Goal: Task Accomplishment & Management: Manage account settings

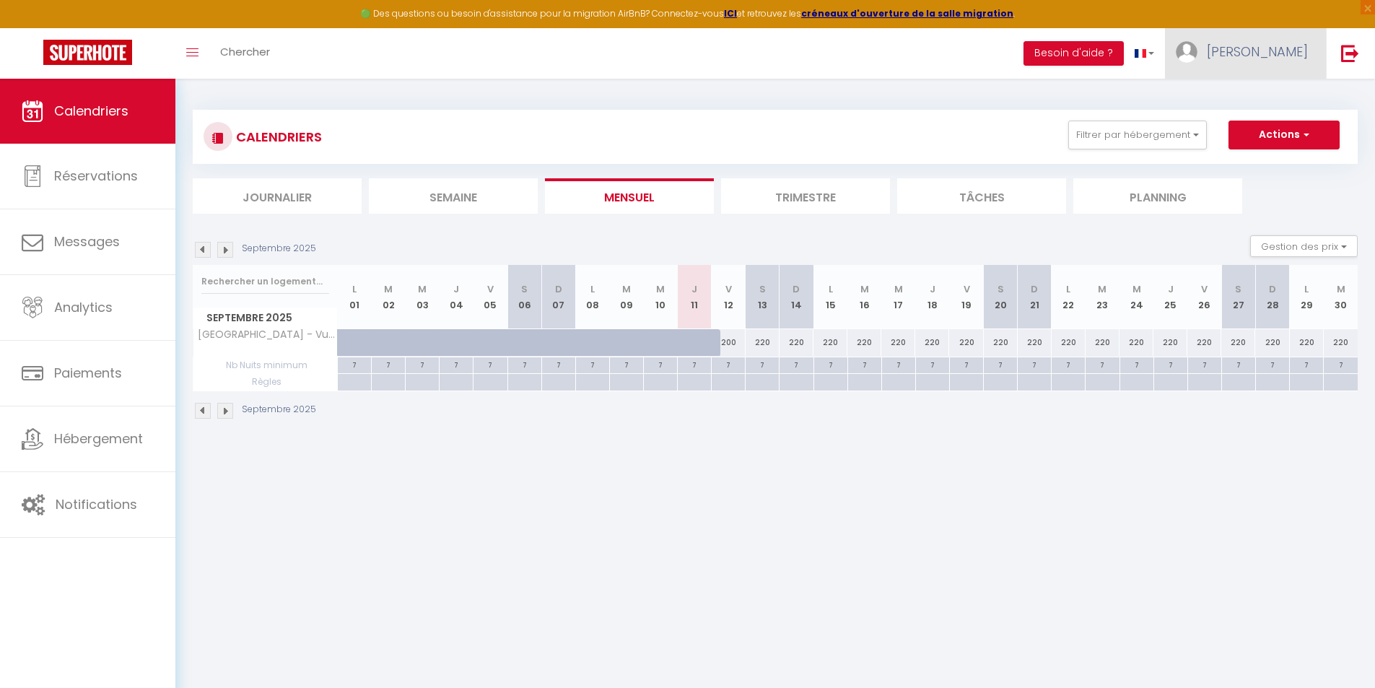
click at [1289, 71] on link "[PERSON_NAME]" at bounding box center [1245, 53] width 161 height 51
click at [1282, 98] on link "Paramètres" at bounding box center [1268, 100] width 107 height 25
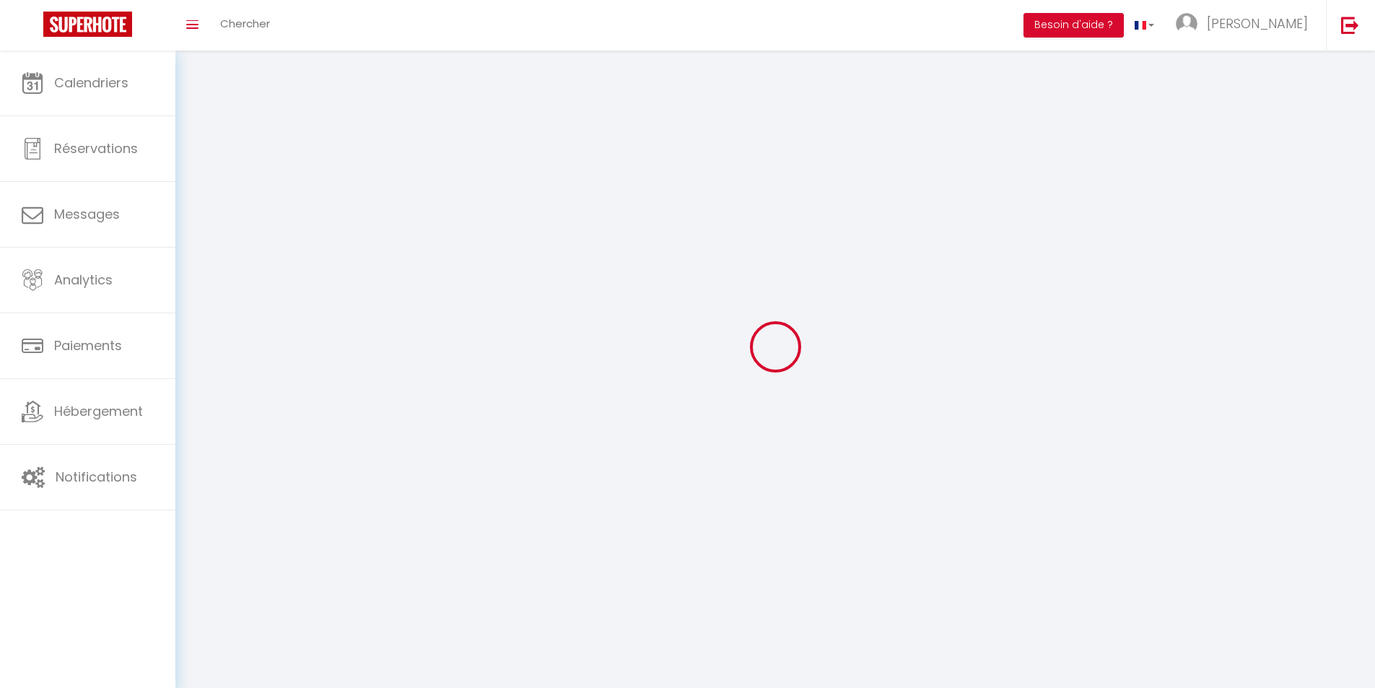
type input "[PERSON_NAME]"
type input "0772253680"
type input "[STREET_ADDRESS]"
type input "54600"
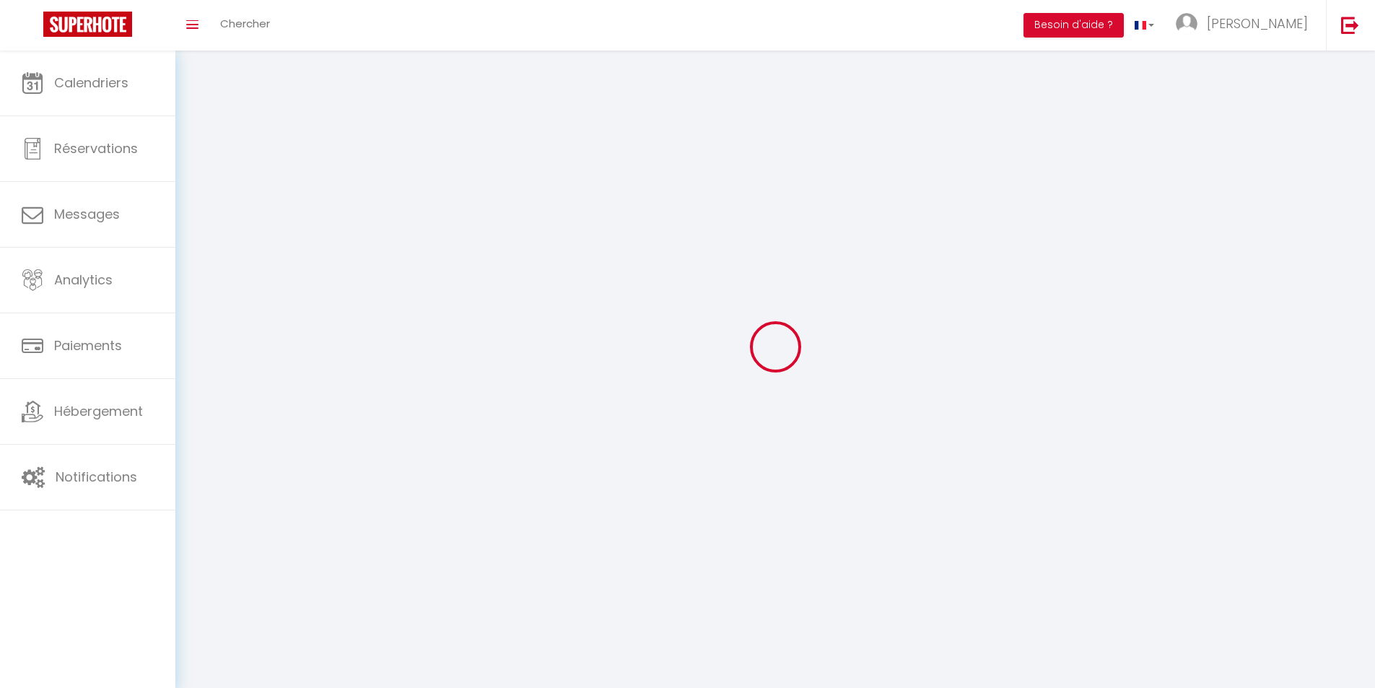
type input "[PERSON_NAME][GEOGRAPHIC_DATA][PERSON_NAME]"
type input "R9CfCZPfR8mYbT1JBturfL2KO"
type input "CzyTUQWAHwUnFZWp0WeaGHzlx"
type input "R9CfCZPfR8mYbT1JBturfL2KO"
type input "CzyTUQWAHwUnFZWp0WeaGHzlx"
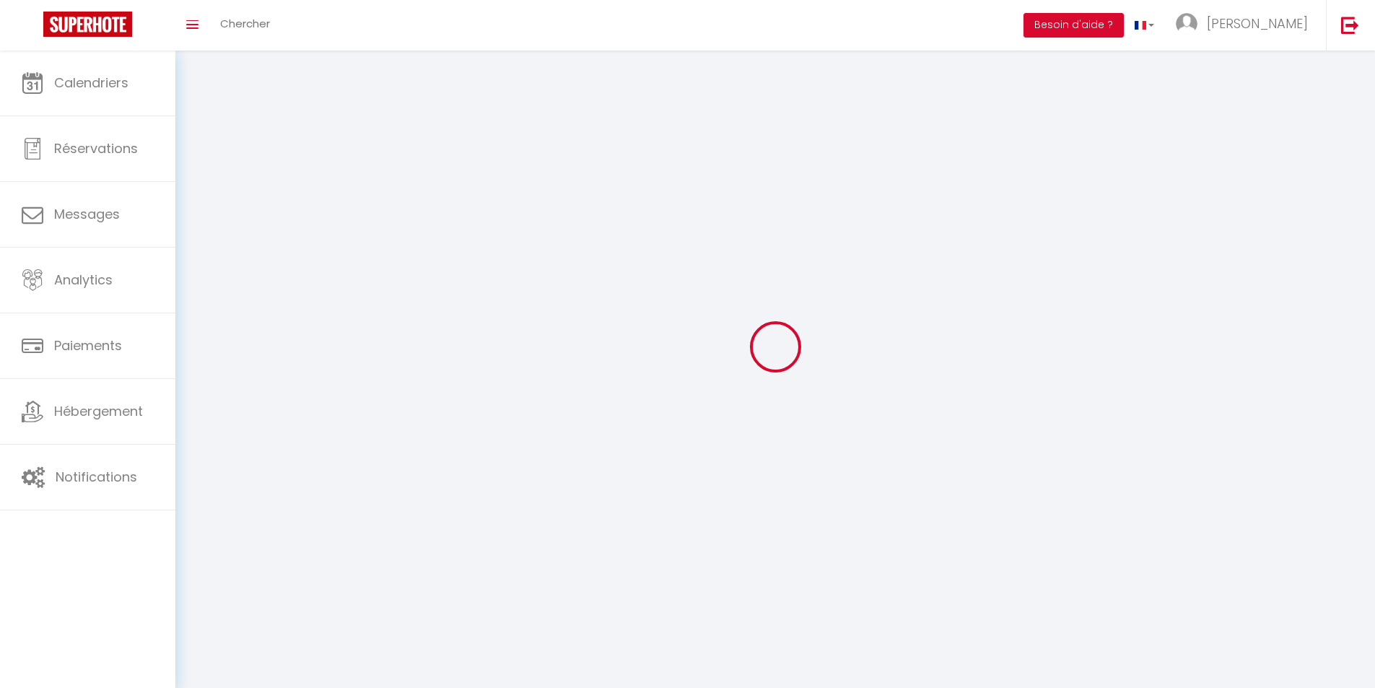
type input "[URL][DOMAIN_NAME]"
select select "28"
select select "fr"
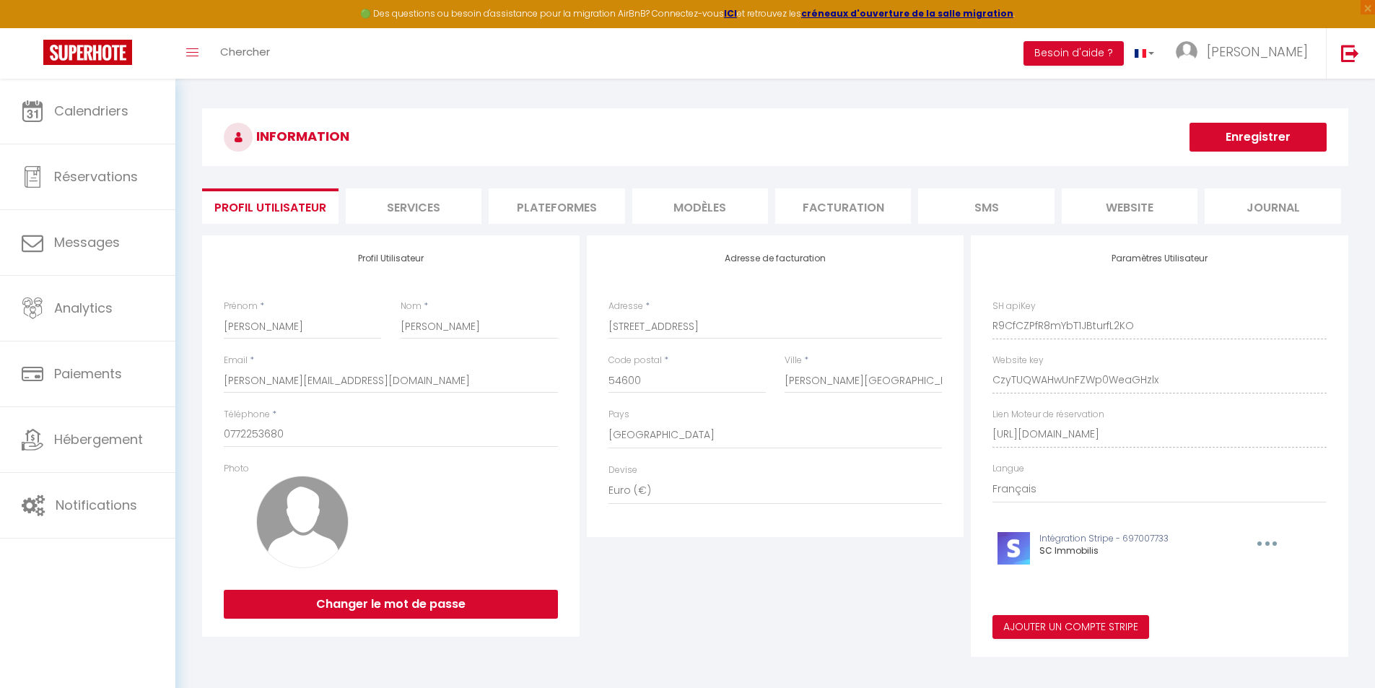
click at [605, 210] on li "Plateformes" at bounding box center [557, 205] width 136 height 35
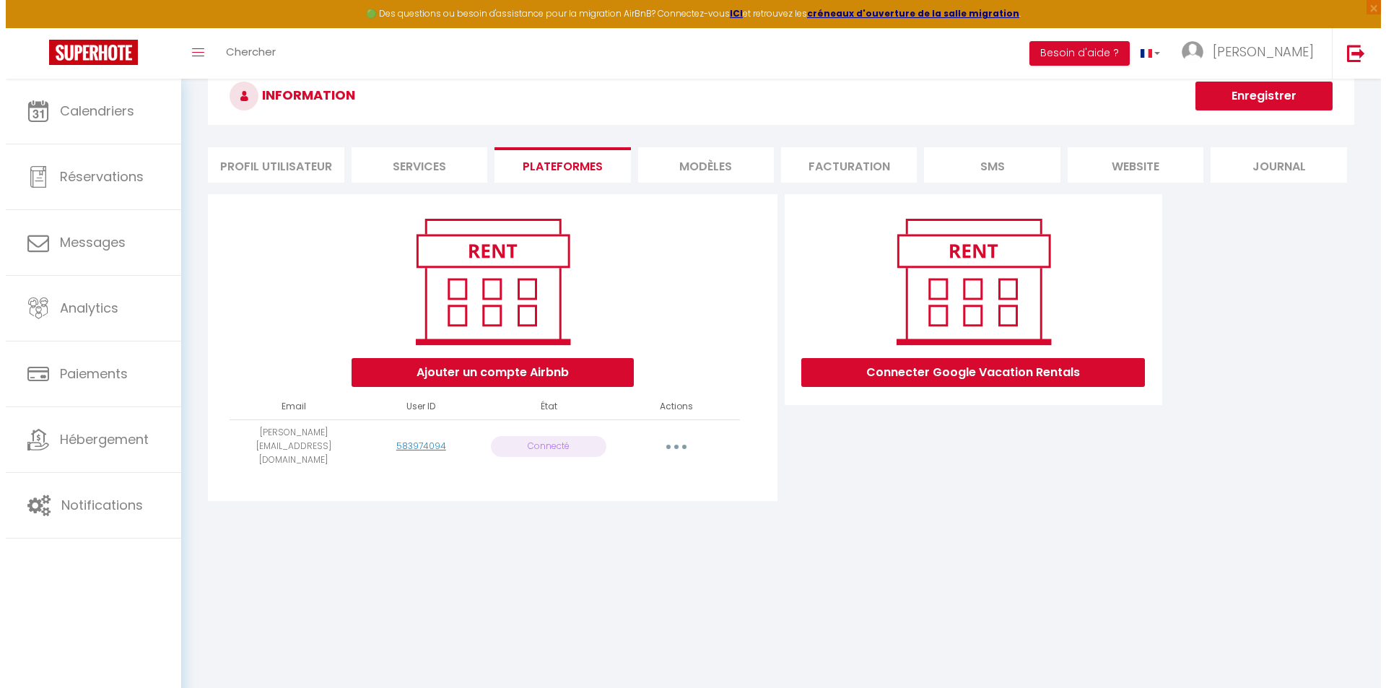
scroll to position [72, 0]
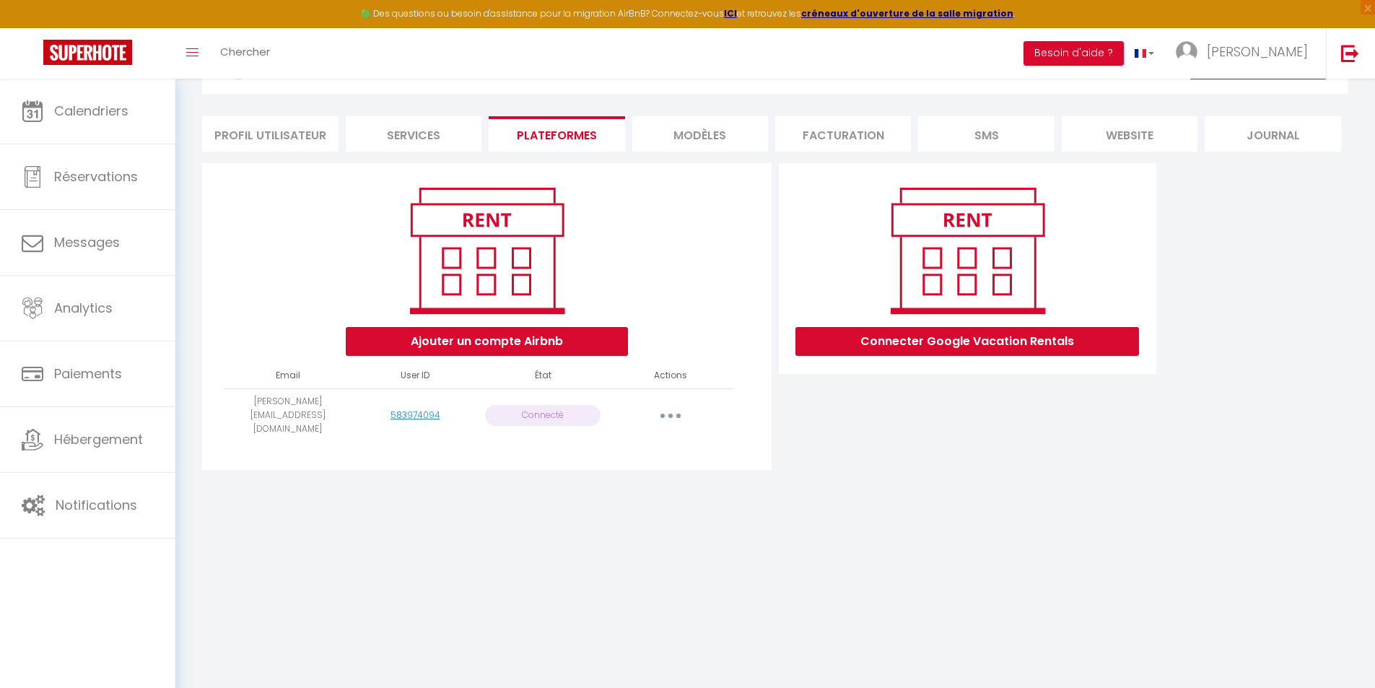
click at [675, 407] on button "button" at bounding box center [671, 415] width 40 height 23
click at [638, 490] on link "Reconnecter le compte" at bounding box center [607, 500] width 160 height 25
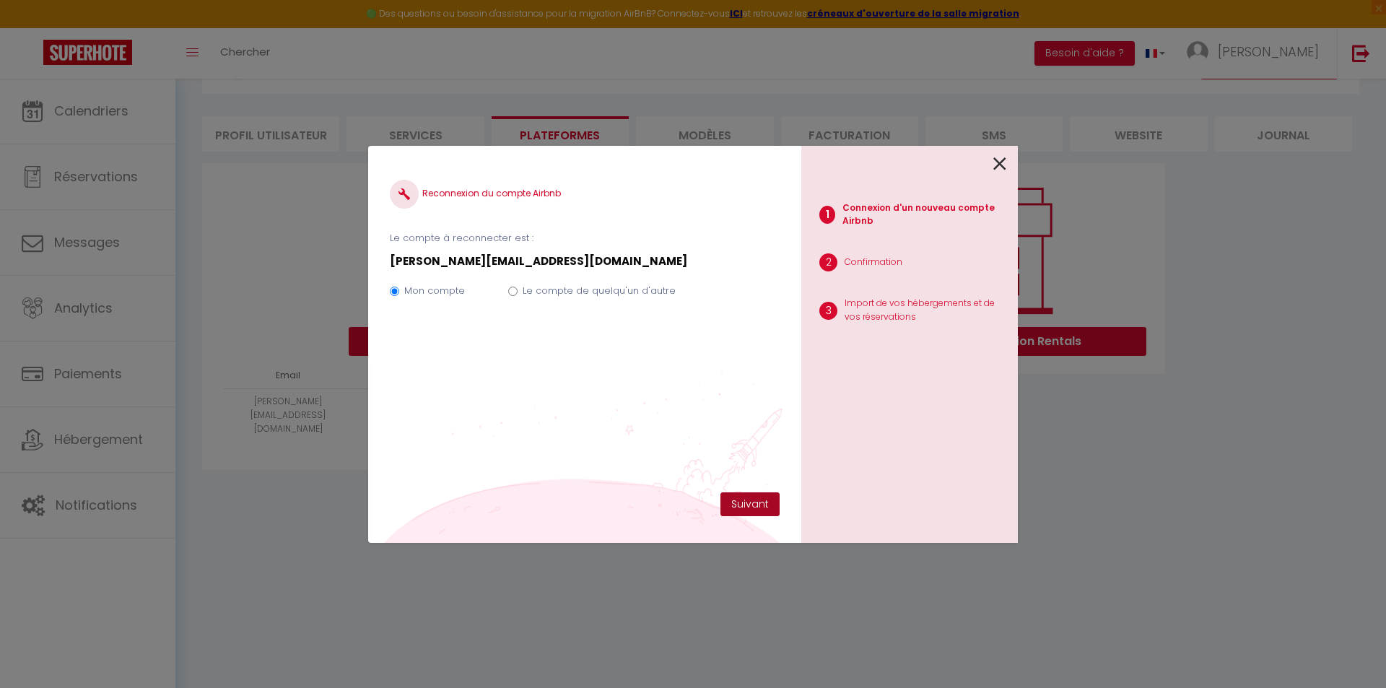
click at [743, 503] on button "Suivant" at bounding box center [750, 504] width 59 height 25
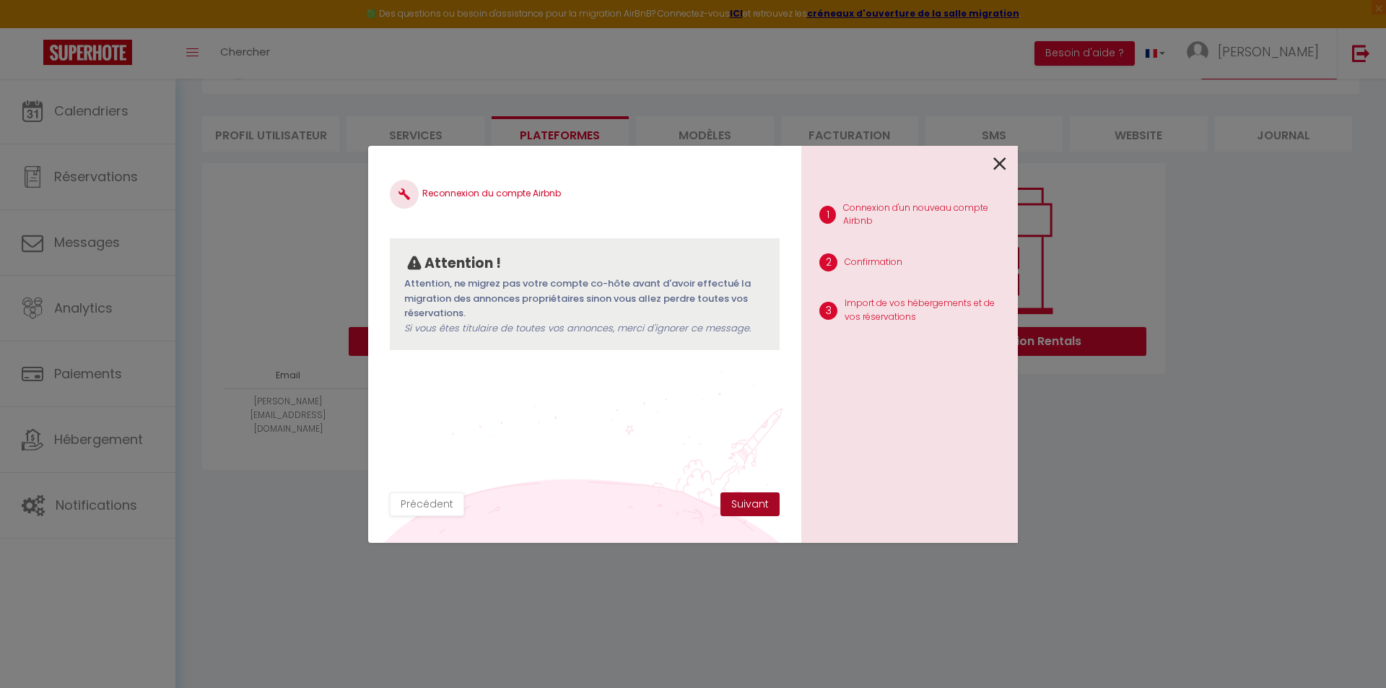
click at [747, 505] on button "Suivant" at bounding box center [750, 504] width 59 height 25
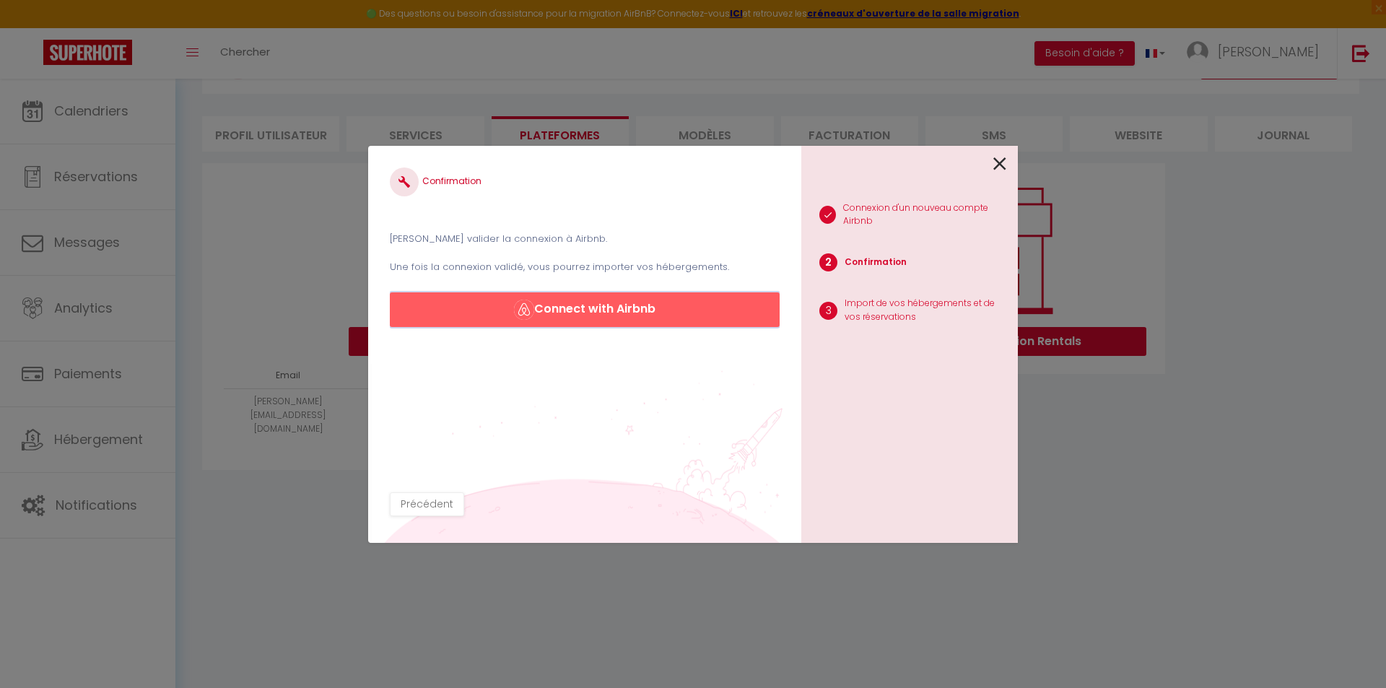
click at [580, 312] on button "Connect with Airbnb" at bounding box center [585, 309] width 390 height 35
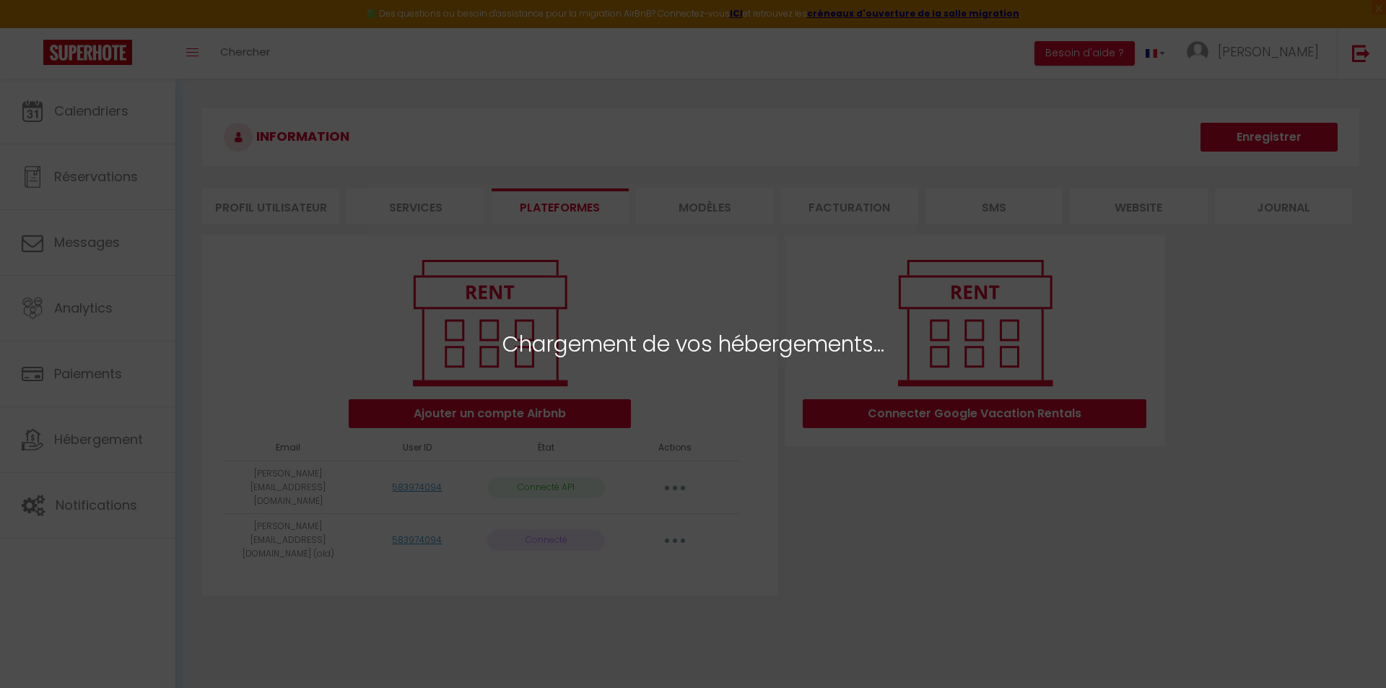
select select "58270"
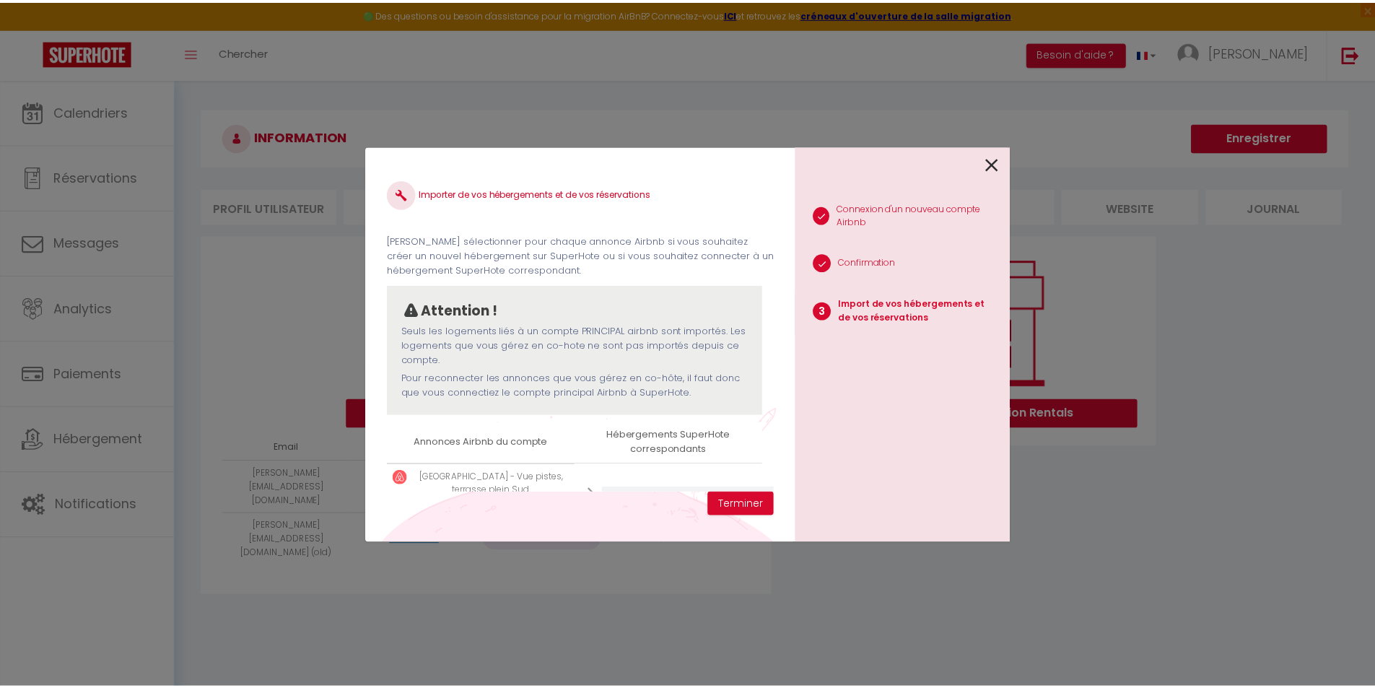
scroll to position [67, 0]
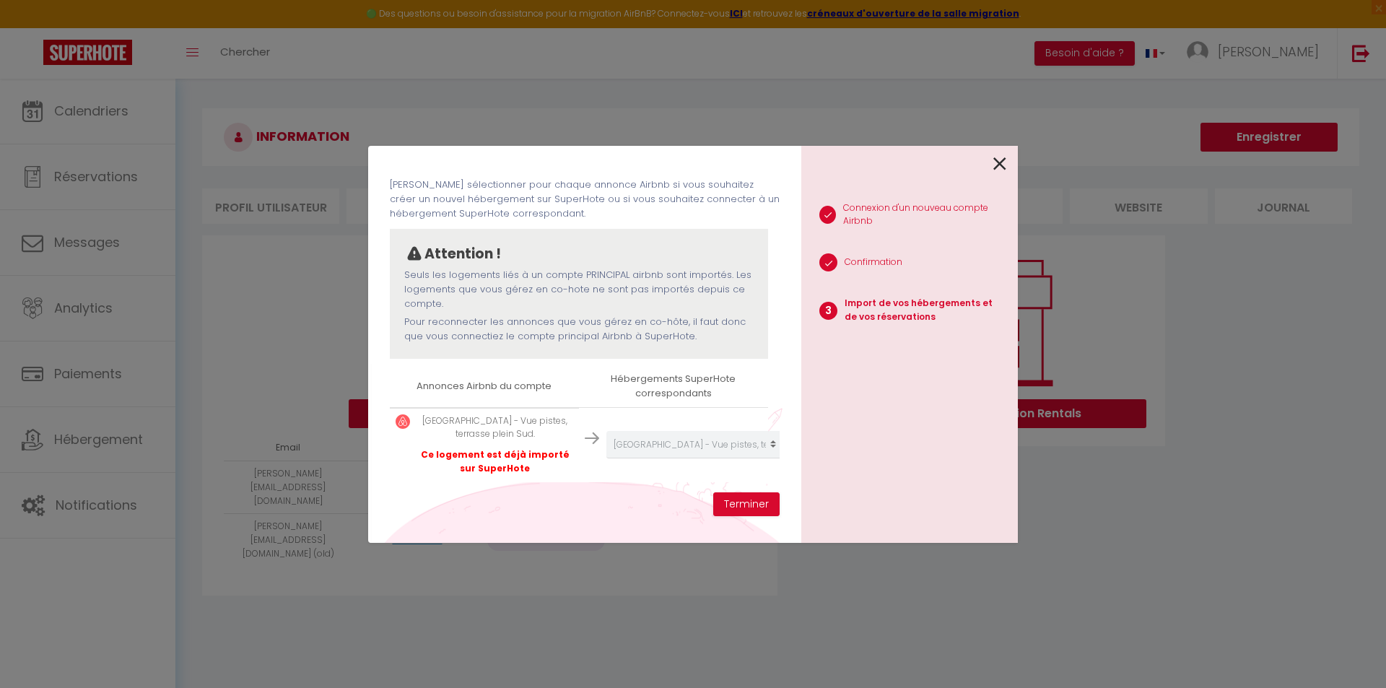
click at [882, 310] on p "Import de vos hébergements et de vos réservations" at bounding box center [926, 310] width 162 height 27
click at [752, 503] on button "Terminer" at bounding box center [746, 504] width 66 height 25
